Goal: Task Accomplishment & Management: Use online tool/utility

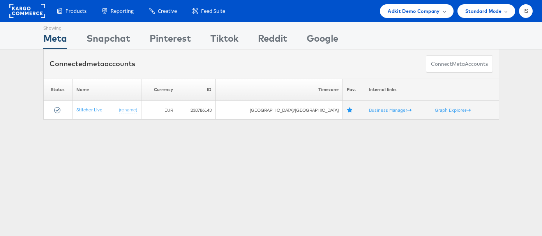
click at [27, 9] on rect at bounding box center [27, 11] width 36 height 14
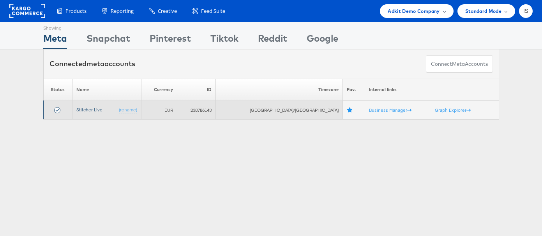
click at [96, 110] on link "Stitcher Live" at bounding box center [89, 110] width 26 height 6
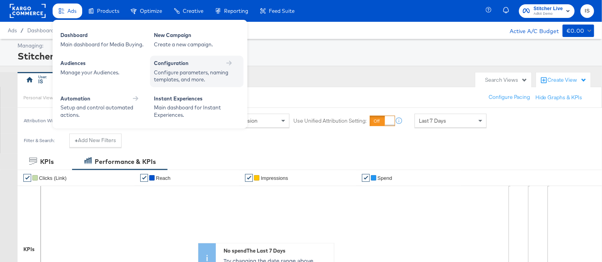
click at [194, 70] on div "Configure parameters, naming templates, and more." at bounding box center [193, 76] width 78 height 14
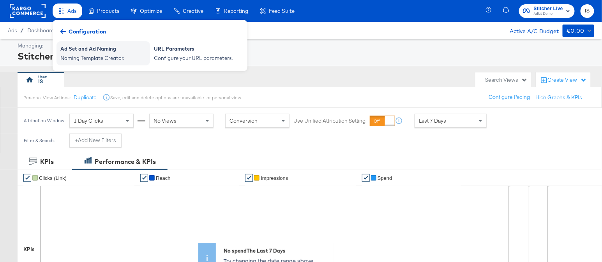
click at [92, 51] on div "Ad Set and Ad Naming" at bounding box center [103, 49] width 86 height 9
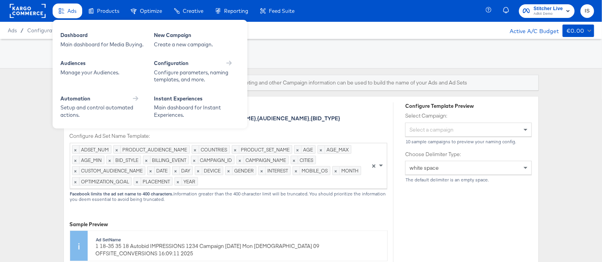
click at [70, 12] on span "Ads" at bounding box center [71, 11] width 9 height 6
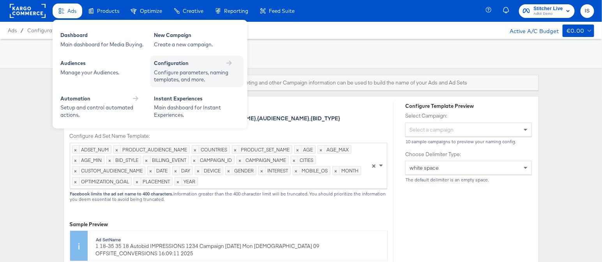
click at [197, 66] on div "Configuration" at bounding box center [197, 63] width 86 height 7
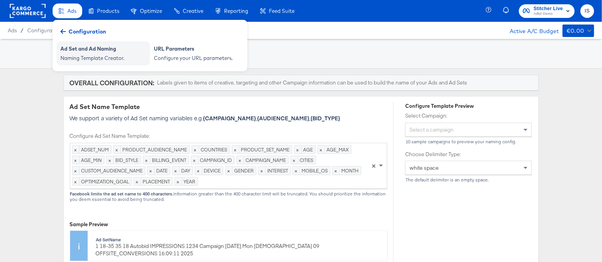
click at [100, 59] on div "Naming Template Creator." at bounding box center [103, 58] width 86 height 7
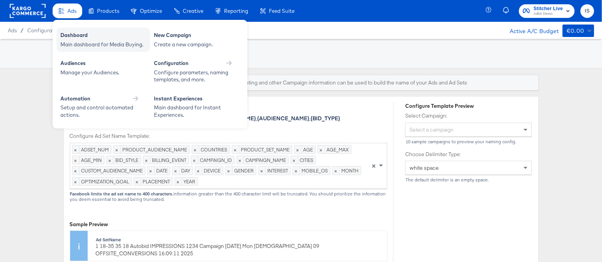
click at [70, 37] on div "Dashboard" at bounding box center [103, 36] width 86 height 9
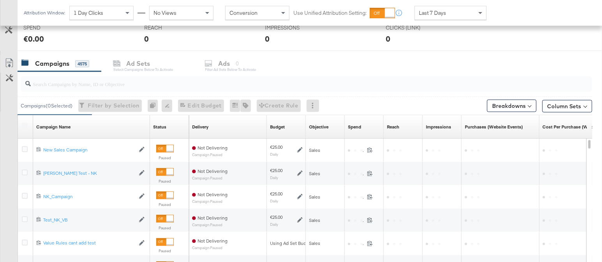
scroll to position [312, 0]
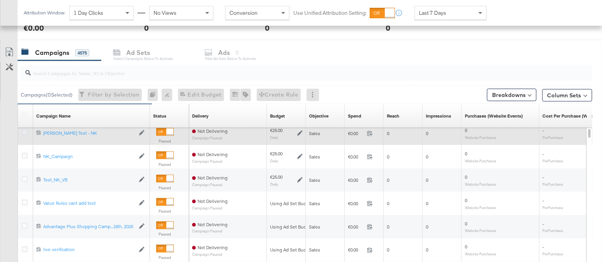
drag, startPoint x: 25, startPoint y: 131, endPoint x: 21, endPoint y: 147, distance: 16.4
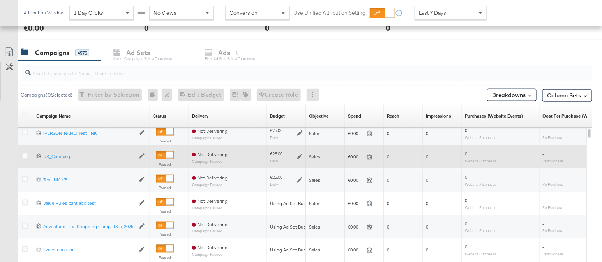
click at [25, 131] on icon at bounding box center [25, 133] width 6 height 6
click at [0, 0] on input "checkbox" at bounding box center [0, 0] width 0 height 0
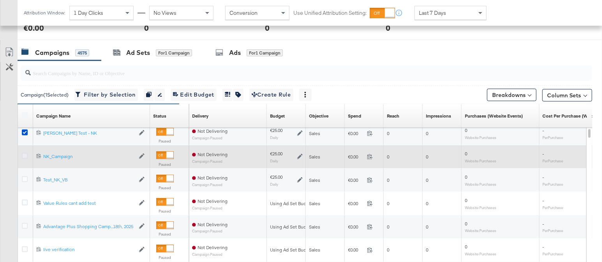
click at [25, 153] on icon at bounding box center [25, 156] width 6 height 6
click at [0, 0] on input "checkbox" at bounding box center [0, 0] width 0 height 0
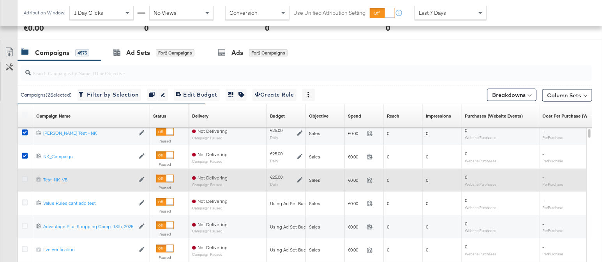
click at [25, 176] on icon at bounding box center [25, 179] width 6 height 6
click at [0, 0] on input "checkbox" at bounding box center [0, 0] width 0 height 0
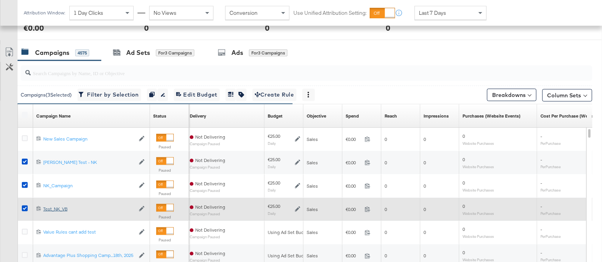
scroll to position [308, 0]
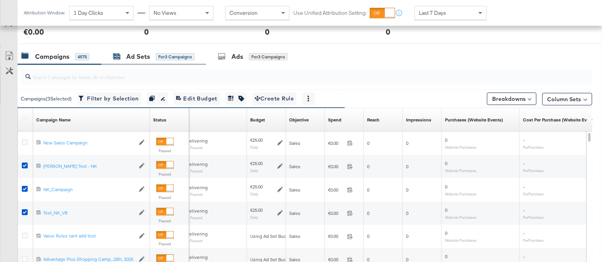
click at [144, 53] on div "Ad Sets" at bounding box center [138, 56] width 24 height 9
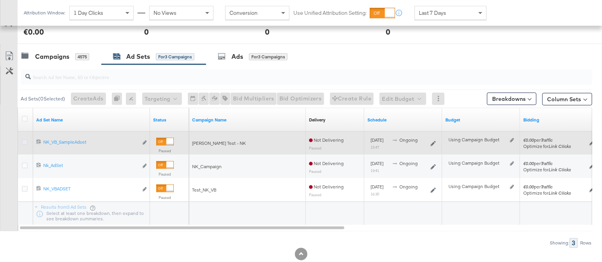
click at [25, 141] on icon at bounding box center [25, 142] width 6 height 6
click at [0, 0] on input "checkbox" at bounding box center [0, 0] width 0 height 0
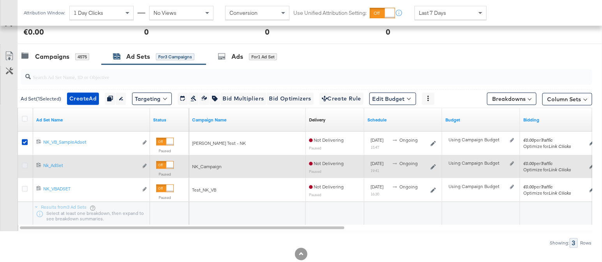
click at [26, 165] on icon at bounding box center [25, 166] width 6 height 6
click at [0, 0] on input "checkbox" at bounding box center [0, 0] width 0 height 0
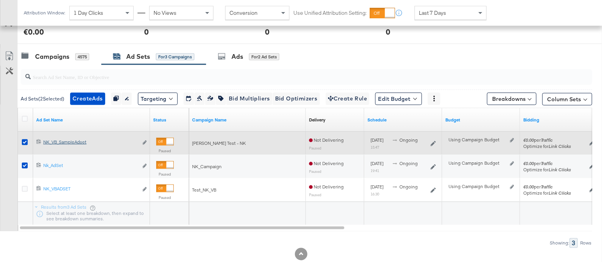
drag, startPoint x: 25, startPoint y: 188, endPoint x: 97, endPoint y: 144, distance: 84.8
click at [25, 188] on icon at bounding box center [25, 189] width 6 height 6
click at [0, 0] on input "checkbox" at bounding box center [0, 0] width 0 height 0
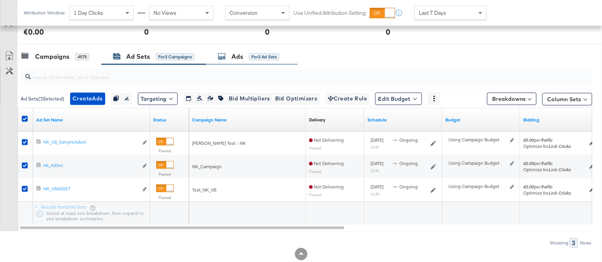
click at [246, 52] on div "Ads for 3 Ad Sets" at bounding box center [249, 56] width 62 height 9
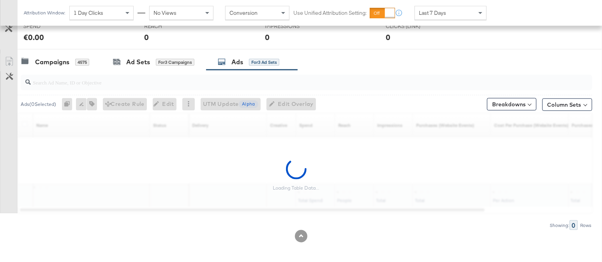
scroll to position [280, 0]
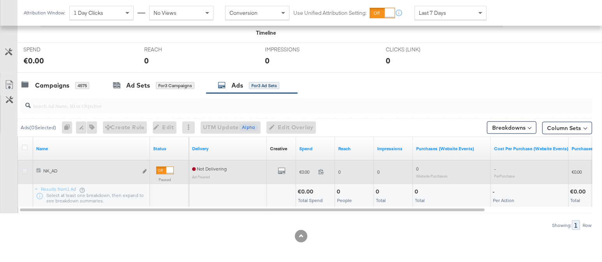
click at [25, 169] on icon at bounding box center [25, 171] width 6 height 6
click at [0, 0] on input "checkbox" at bounding box center [0, 0] width 0 height 0
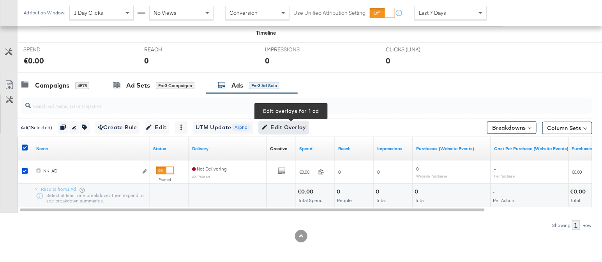
click at [299, 123] on span "Edit Overlay Edit overlays for 1 ad" at bounding box center [283, 128] width 45 height 10
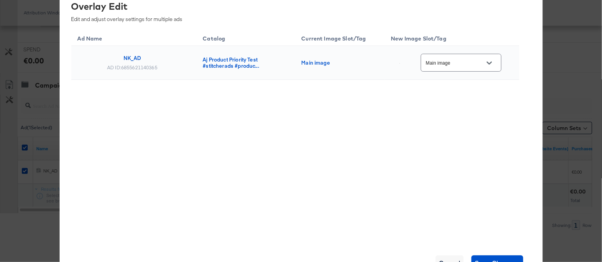
click at [493, 63] on button "Open" at bounding box center [489, 63] width 12 height 12
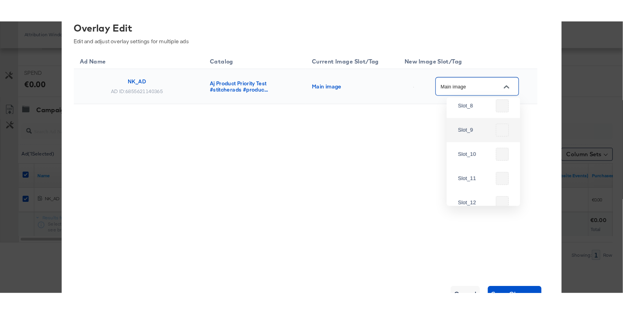
scroll to position [175, 0]
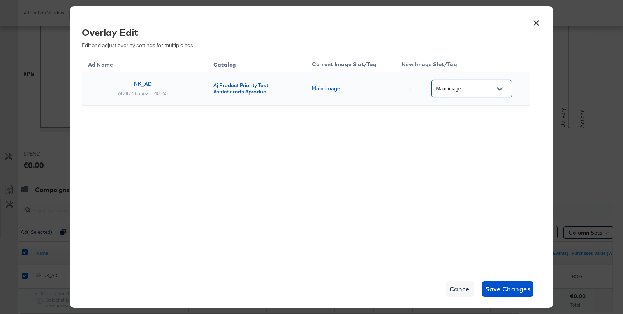
click at [538, 20] on button "×" at bounding box center [536, 21] width 14 height 14
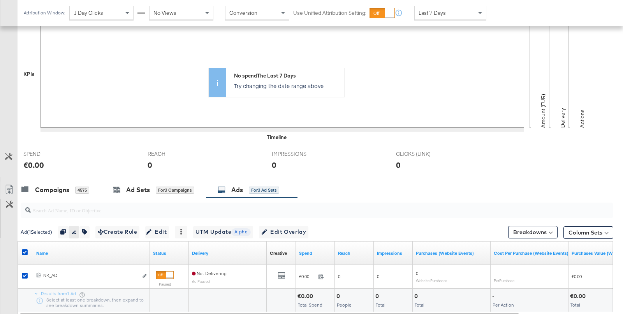
scroll to position [205, 0]
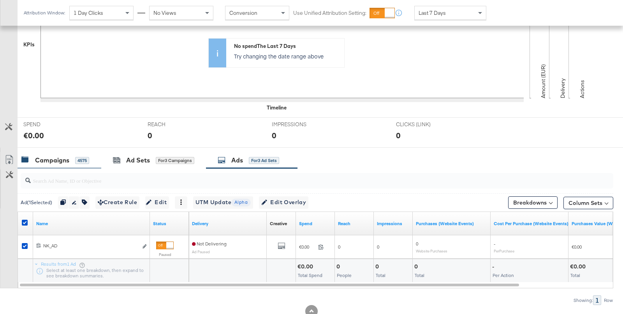
click at [65, 157] on div "Campaigns" at bounding box center [52, 160] width 34 height 9
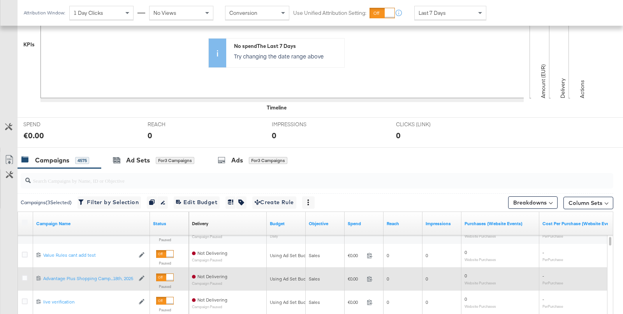
drag, startPoint x: 24, startPoint y: 251, endPoint x: 25, endPoint y: 264, distance: 13.7
click at [23, 252] on icon at bounding box center [25, 255] width 6 height 6
click at [0, 0] on input "checkbox" at bounding box center [0, 0] width 0 height 0
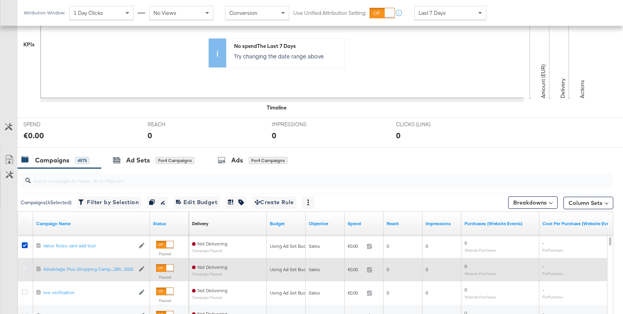
click at [25, 262] on icon at bounding box center [25, 269] width 6 height 6
click at [0, 0] on input "checkbox" at bounding box center [0, 0] width 0 height 0
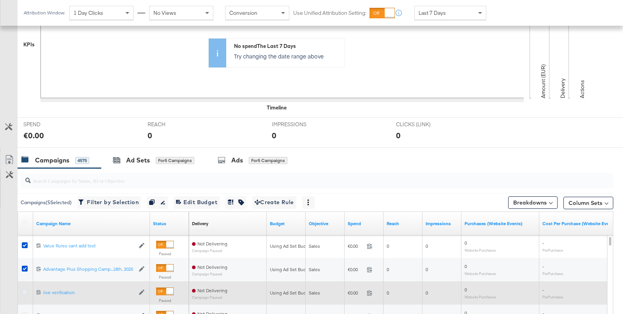
click at [26, 262] on icon at bounding box center [25, 292] width 6 height 6
click at [0, 0] on input "checkbox" at bounding box center [0, 0] width 0 height 0
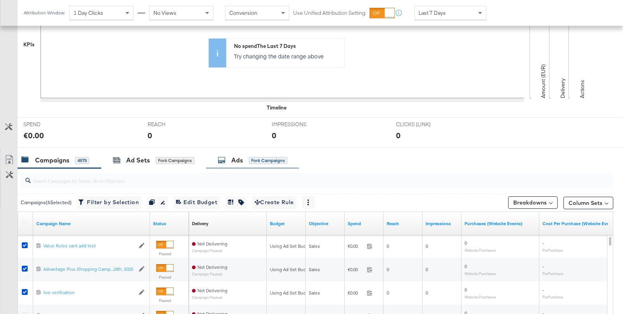
click at [238, 158] on div "Ads" at bounding box center [237, 160] width 12 height 9
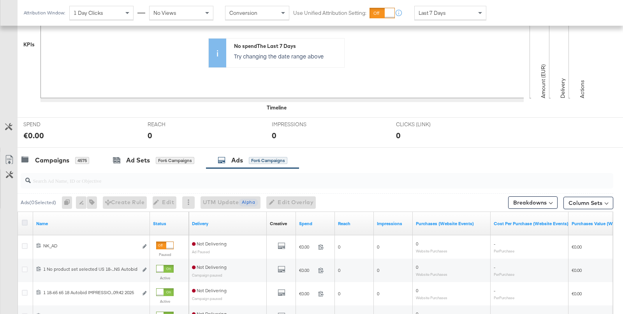
click at [25, 221] on icon at bounding box center [25, 223] width 6 height 6
click at [0, 0] on input "checkbox" at bounding box center [0, 0] width 0 height 0
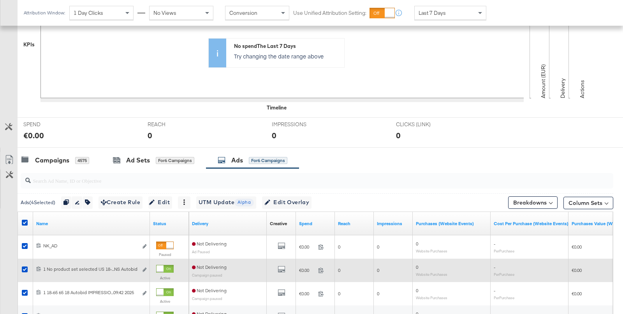
scroll to position [298, 0]
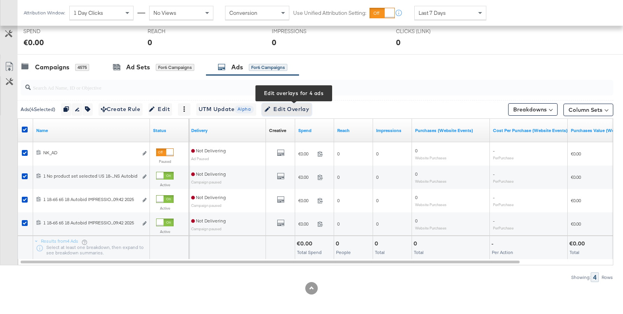
click at [304, 108] on span "Edit Overlay Edit overlays for 4 ads" at bounding box center [286, 109] width 45 height 10
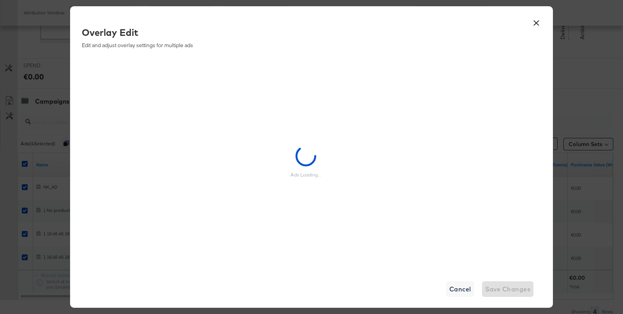
scroll to position [263, 0]
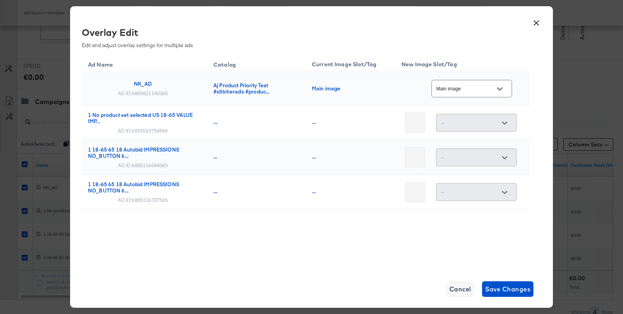
click at [534, 21] on button "×" at bounding box center [536, 21] width 14 height 14
